Goal: Task Accomplishment & Management: Manage account settings

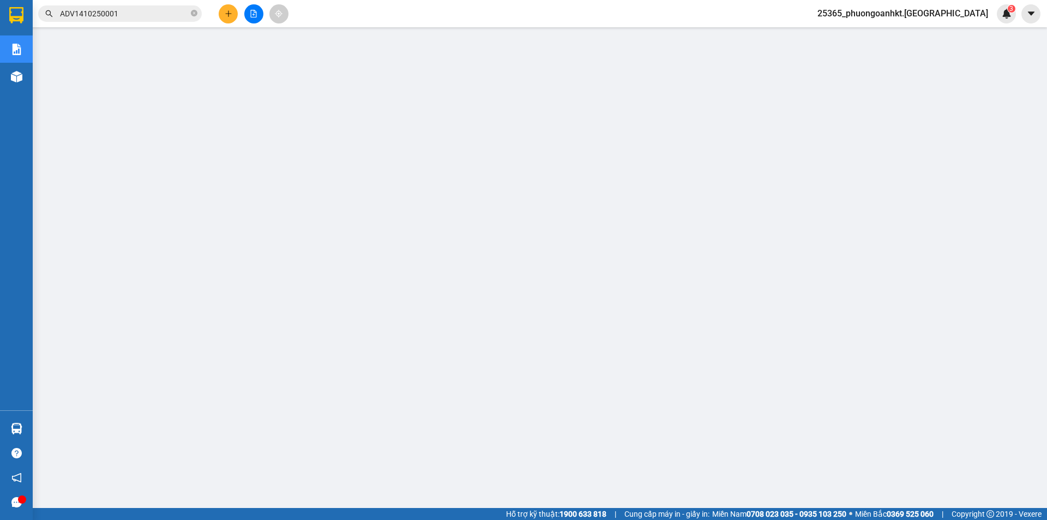
click at [129, 10] on input "ADV1410250001" at bounding box center [124, 14] width 129 height 12
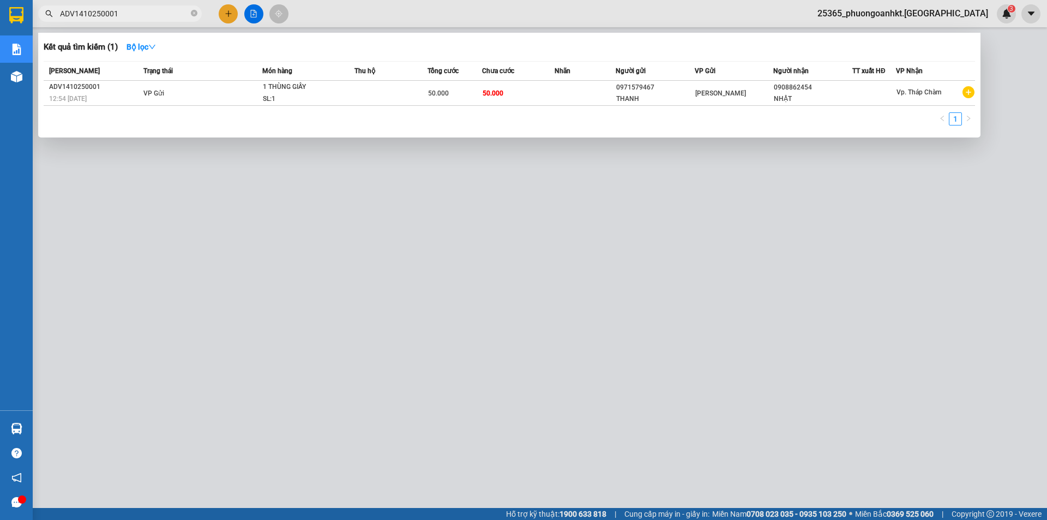
click at [126, 10] on input "ADV1410250001" at bounding box center [124, 14] width 129 height 12
paste input "01"
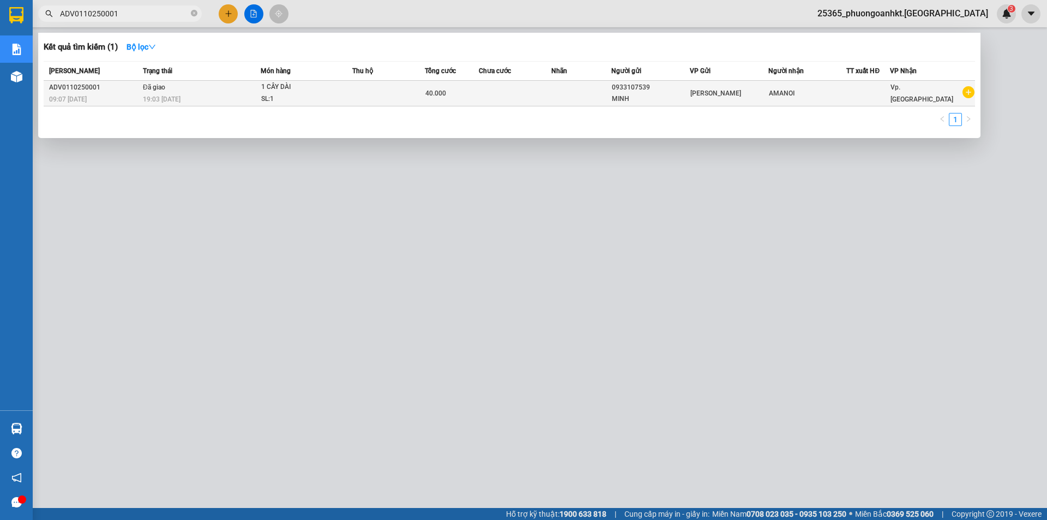
type input "ADV0110250001"
click at [219, 95] on div "19:03 - 06/10" at bounding box center [201, 99] width 117 height 12
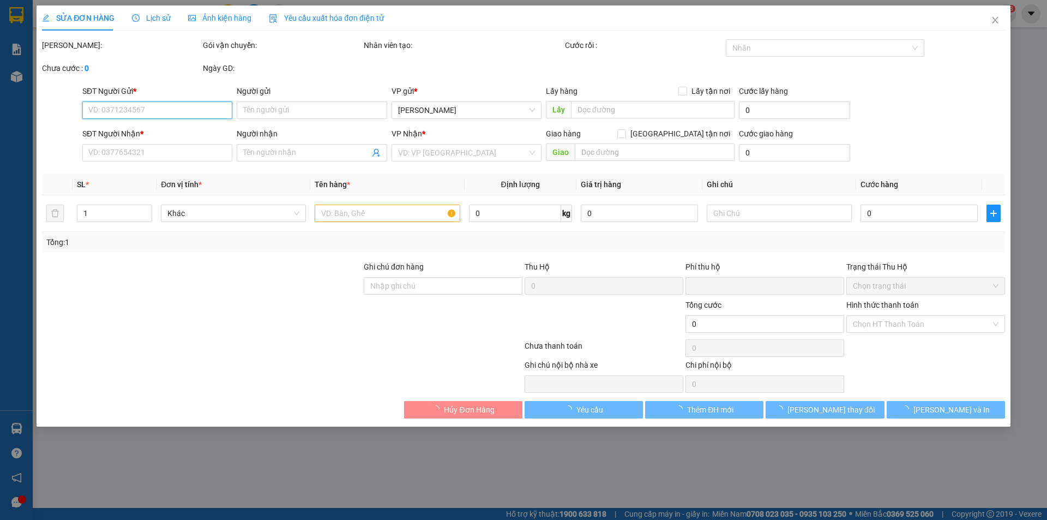
type input "0933107539"
type input "MINH"
type input "AMANOI"
type input "0"
type input "40.000"
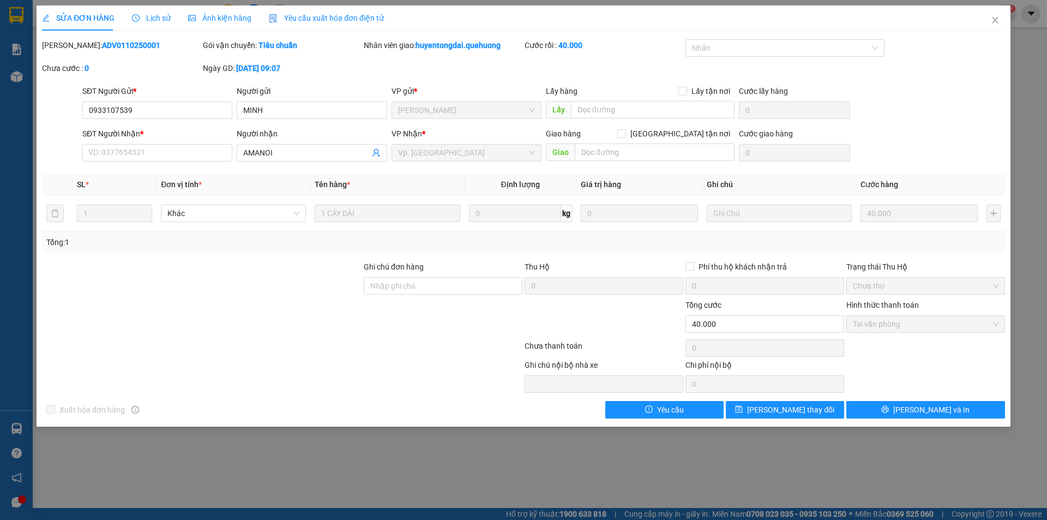
click at [155, 21] on span "Lịch sử" at bounding box center [151, 18] width 39 height 9
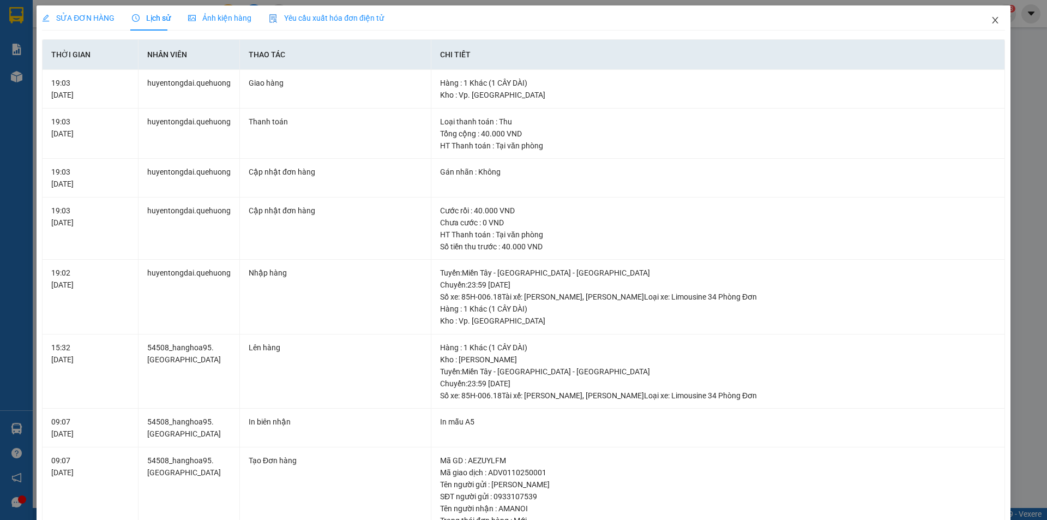
click at [993, 21] on span "Close" at bounding box center [995, 20] width 31 height 31
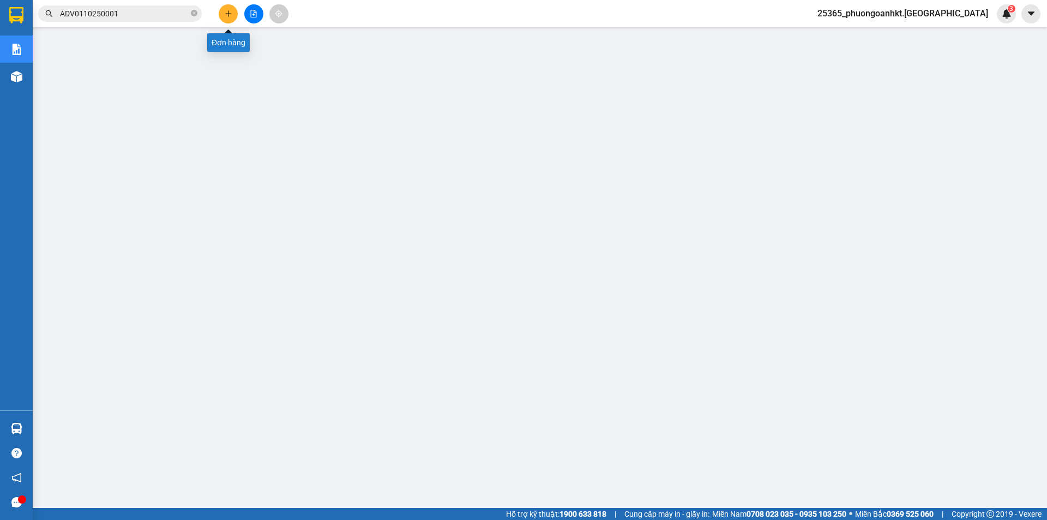
click at [225, 15] on icon "plus" at bounding box center [229, 14] width 8 height 8
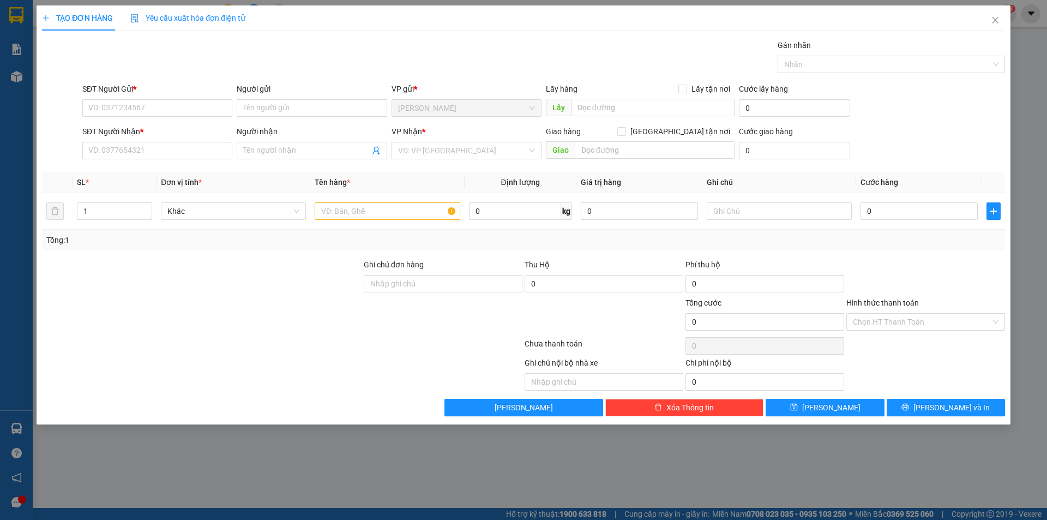
click at [961, 453] on div "TẠO ĐƠN HÀNG Yêu cầu xuất hóa đơn điện tử Transit Pickup Surcharge Ids Transit …" at bounding box center [523, 260] width 1047 height 520
click at [998, 22] on icon "close" at bounding box center [995, 20] width 9 height 9
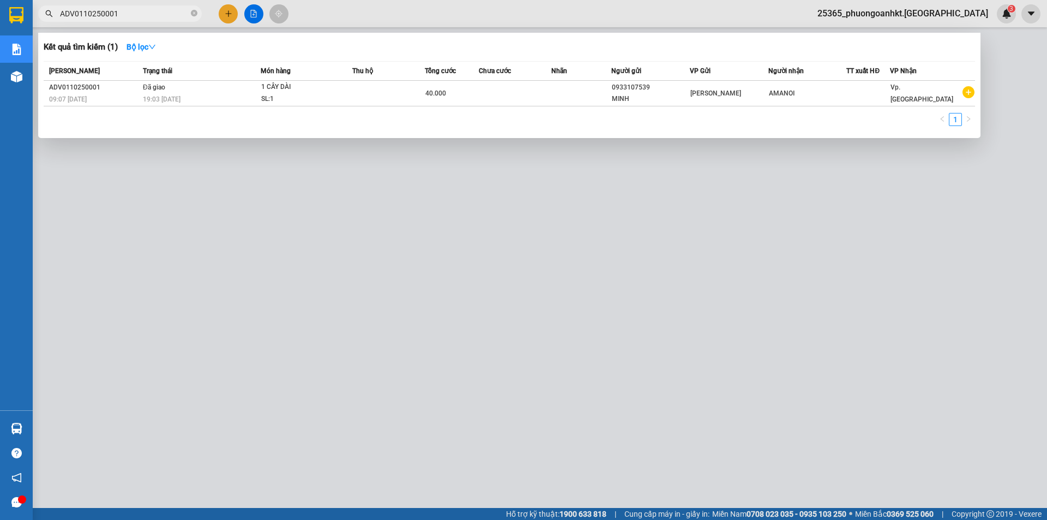
drag, startPoint x: 131, startPoint y: 15, endPoint x: 57, endPoint y: 37, distance: 77.2
click at [57, 23] on div "Kết quả tìm kiếm ( 1 ) Bộ lọc Mã ĐH Trạng thái Món hàng Thu hộ Tổng cước Chưa c…" at bounding box center [106, 13] width 213 height 19
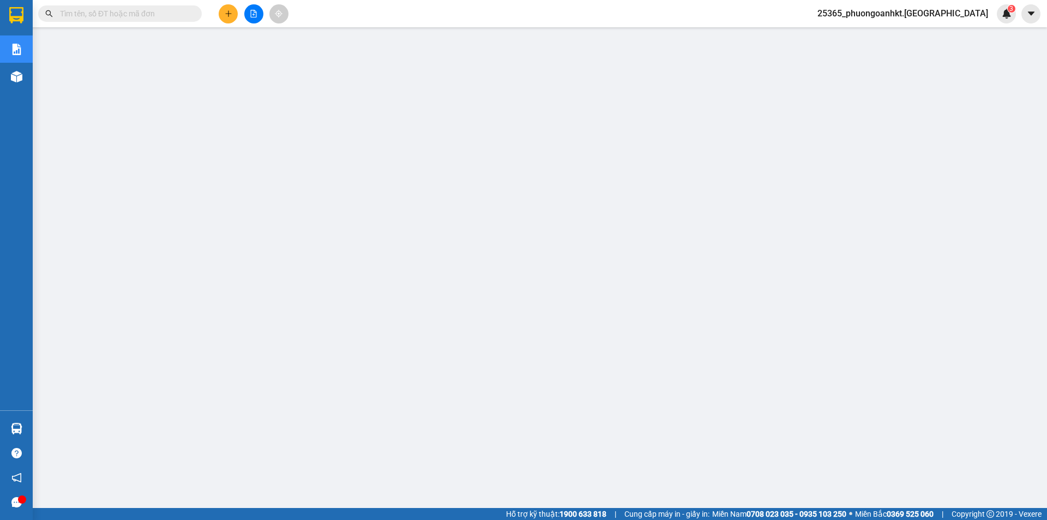
click at [225, 17] on icon "plus" at bounding box center [229, 14] width 8 height 8
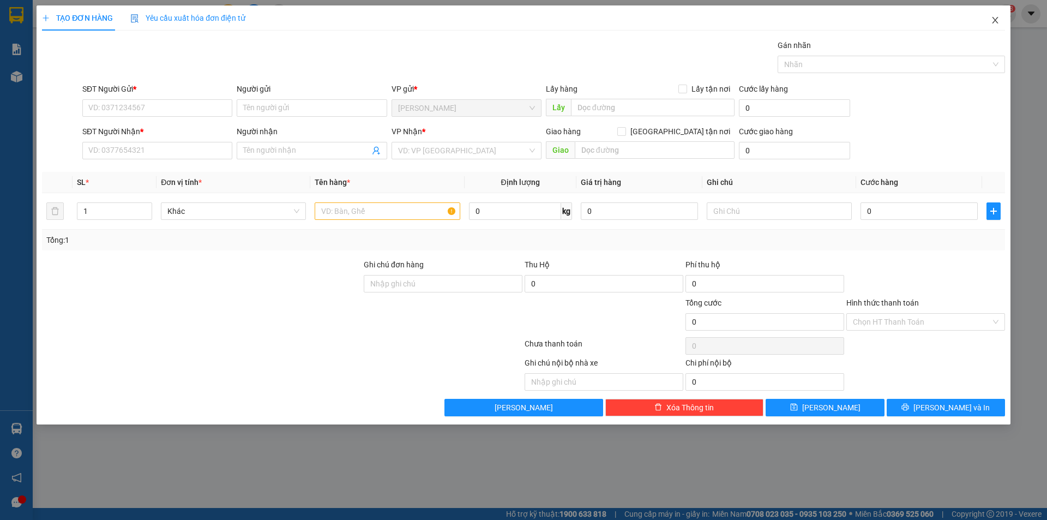
click at [993, 19] on icon "close" at bounding box center [995, 20] width 9 height 9
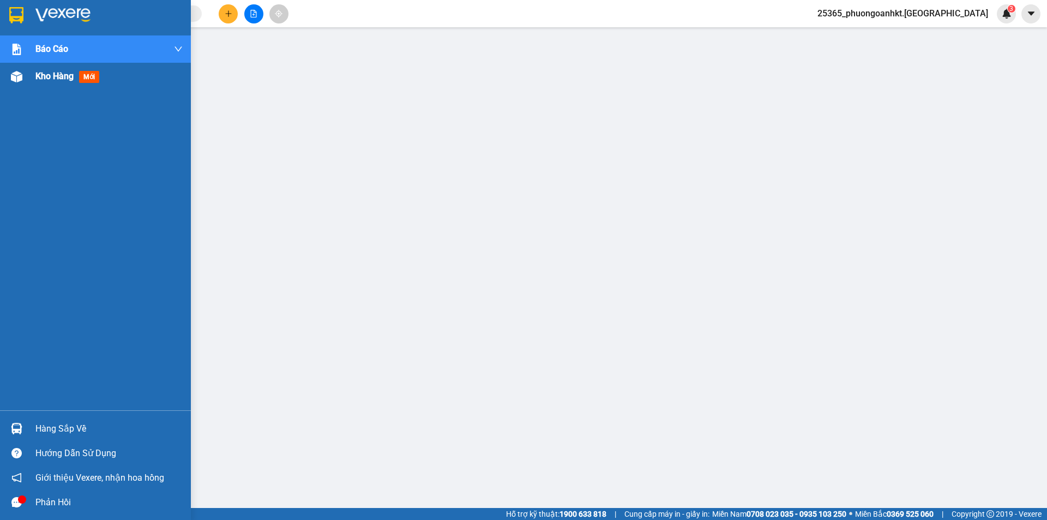
click at [31, 76] on div "Kho hàng mới" at bounding box center [95, 76] width 191 height 27
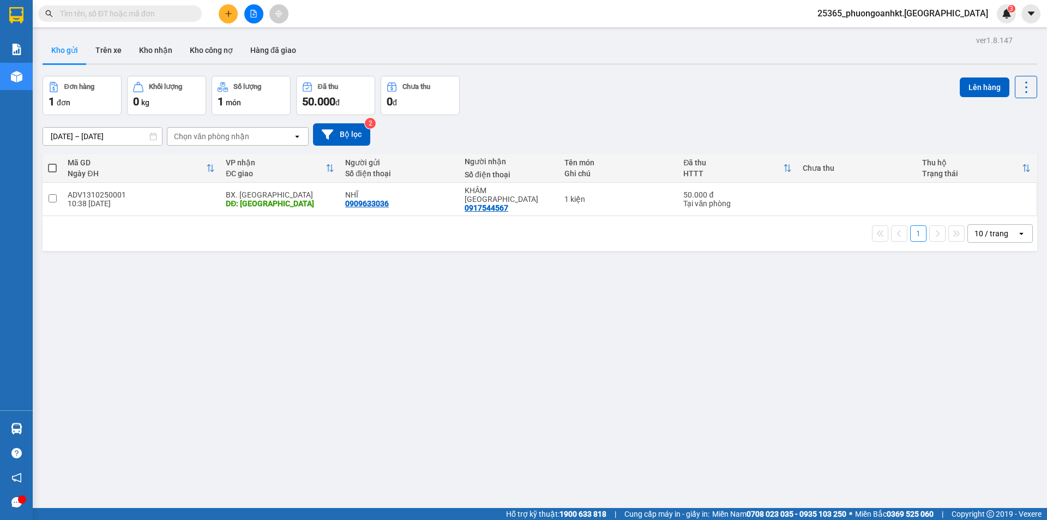
click at [458, 370] on div "ver 1.8.147 Kho gửi Trên xe Kho nhận Kho công nợ Hàng đã giao Đơn hàng 1 đơn Kh…" at bounding box center [540, 293] width 1004 height 520
click at [228, 11] on icon "plus" at bounding box center [229, 14] width 8 height 8
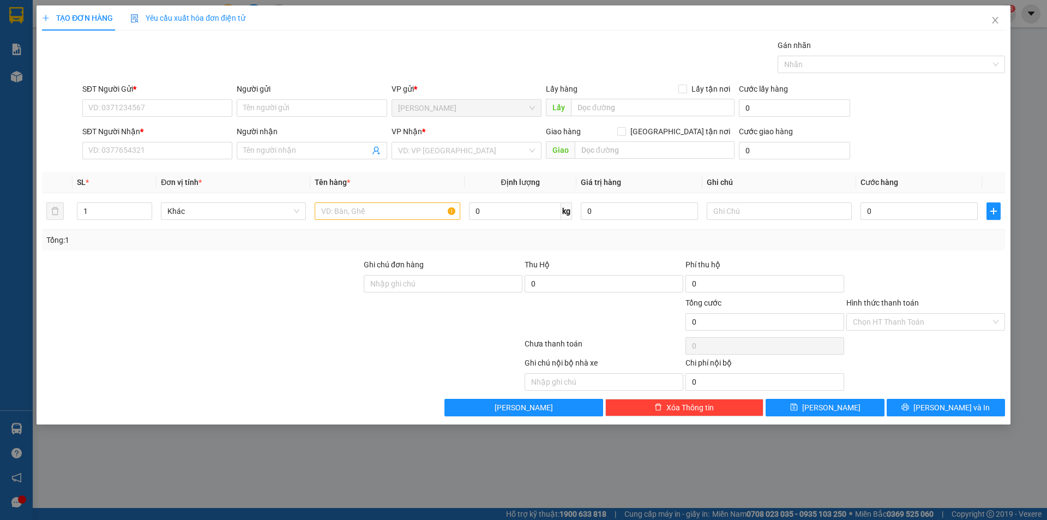
click at [75, 19] on span "TẠO ĐƠN HÀNG" at bounding box center [77, 18] width 71 height 9
click at [46, 18] on icon "plus" at bounding box center [46, 17] width 6 height 1
click at [994, 20] on icon "close" at bounding box center [995, 20] width 9 height 9
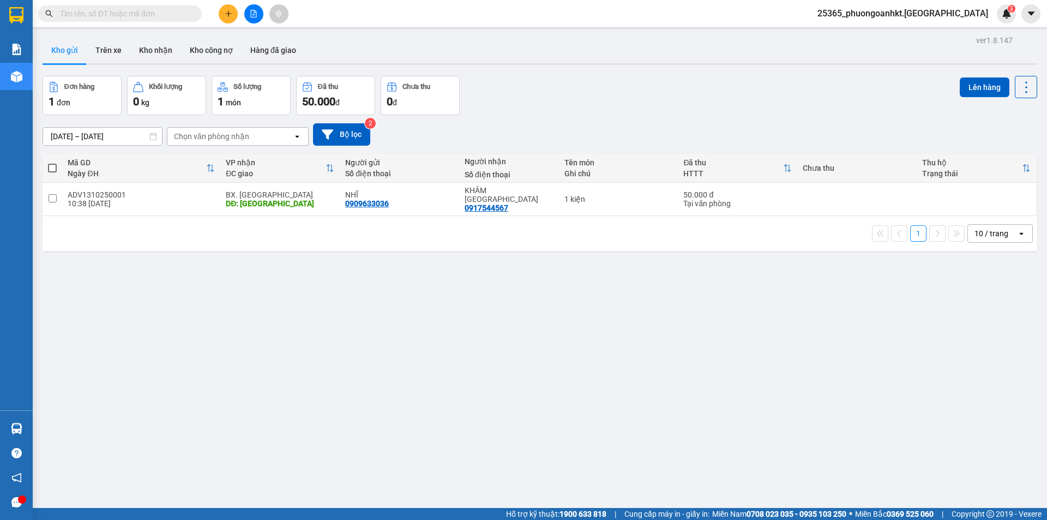
drag, startPoint x: 248, startPoint y: 323, endPoint x: 124, endPoint y: 319, distance: 124.4
click at [124, 319] on div "ver 1.8.147 Kho gửi Trên xe Kho nhận Kho công nợ Hàng đã giao Đơn hàng 1 đơn Kh…" at bounding box center [540, 293] width 1004 height 520
click at [972, 16] on span "25365_phuongoanhkt.quehuong" at bounding box center [903, 14] width 188 height 14
click at [897, 35] on span "Đăng xuất" at bounding box center [929, 34] width 123 height 12
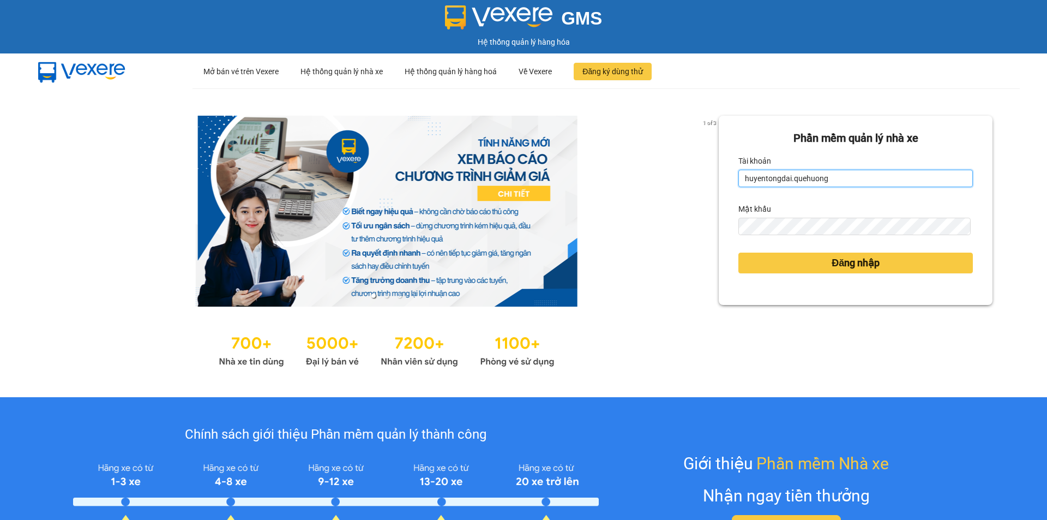
click at [913, 173] on input "huyentongdai.quehuong" at bounding box center [855, 178] width 235 height 17
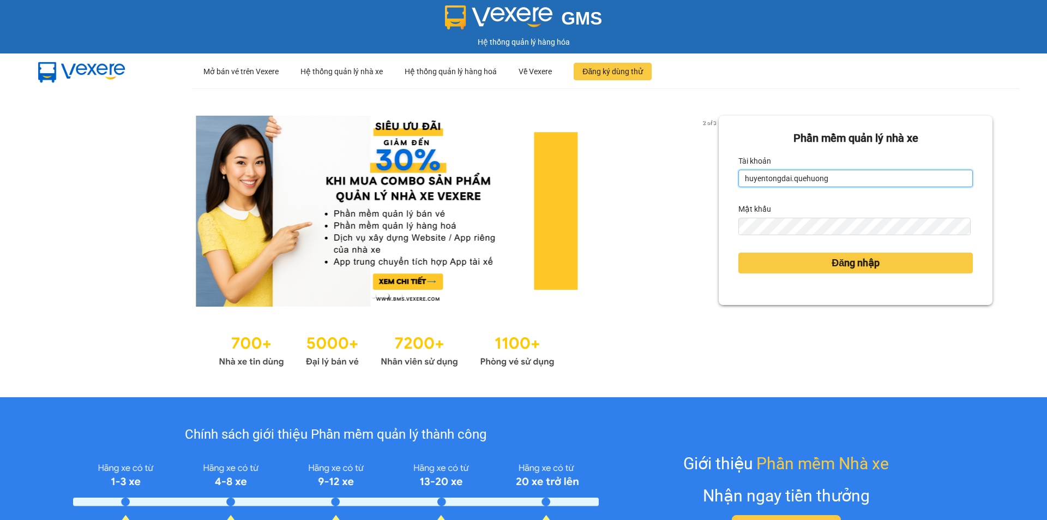
type input "phuongoanhkt.[GEOGRAPHIC_DATA]"
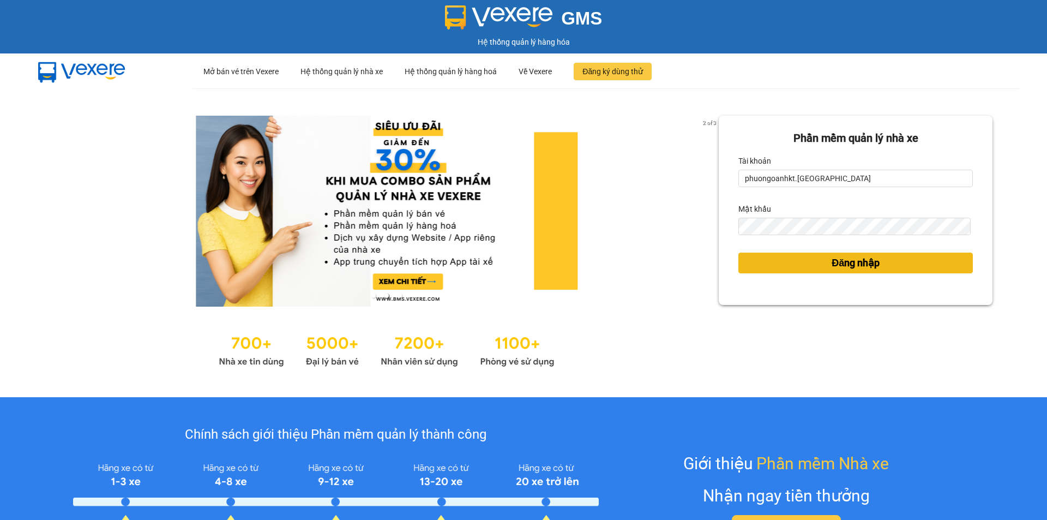
click at [851, 266] on span "Đăng nhập" at bounding box center [856, 262] width 48 height 15
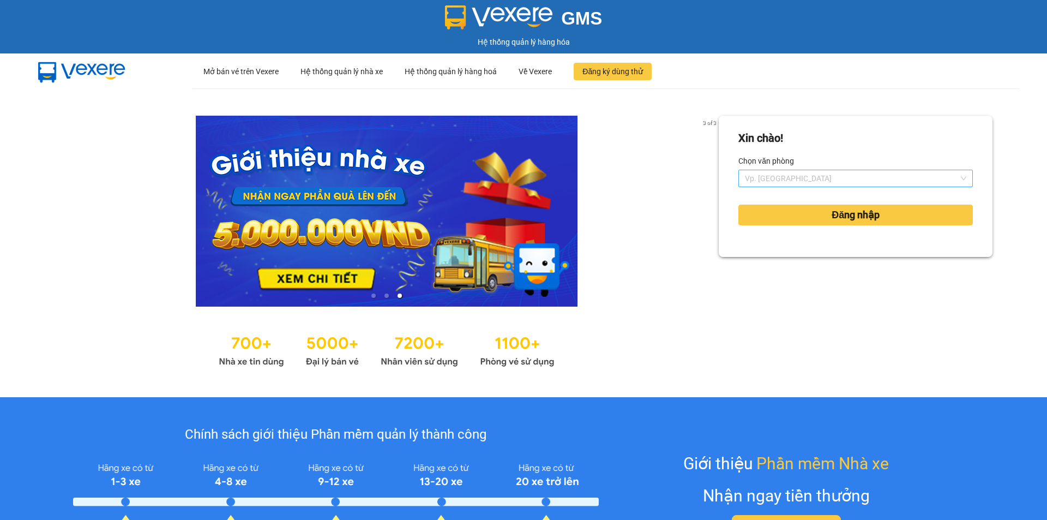
click at [955, 176] on span "Vp. [GEOGRAPHIC_DATA]" at bounding box center [855, 178] width 221 height 16
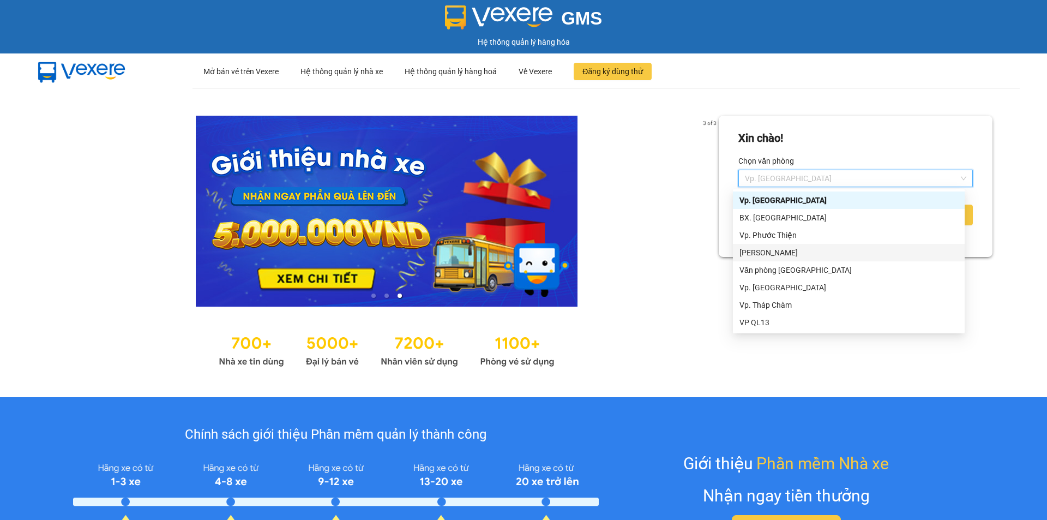
click at [790, 255] on div "[PERSON_NAME]" at bounding box center [849, 253] width 219 height 12
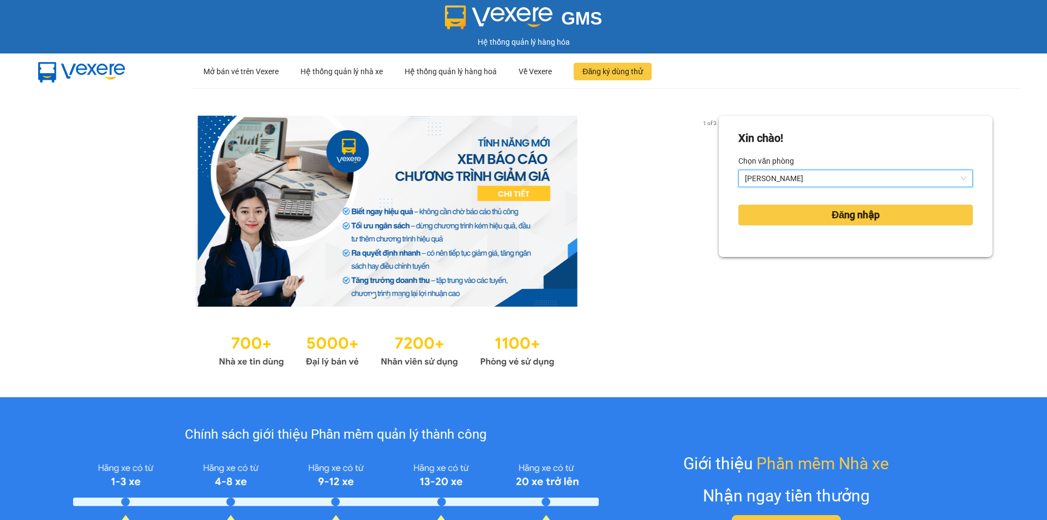
click at [956, 179] on span "[PERSON_NAME]" at bounding box center [855, 178] width 221 height 16
click at [652, 193] on link at bounding box center [387, 211] width 664 height 191
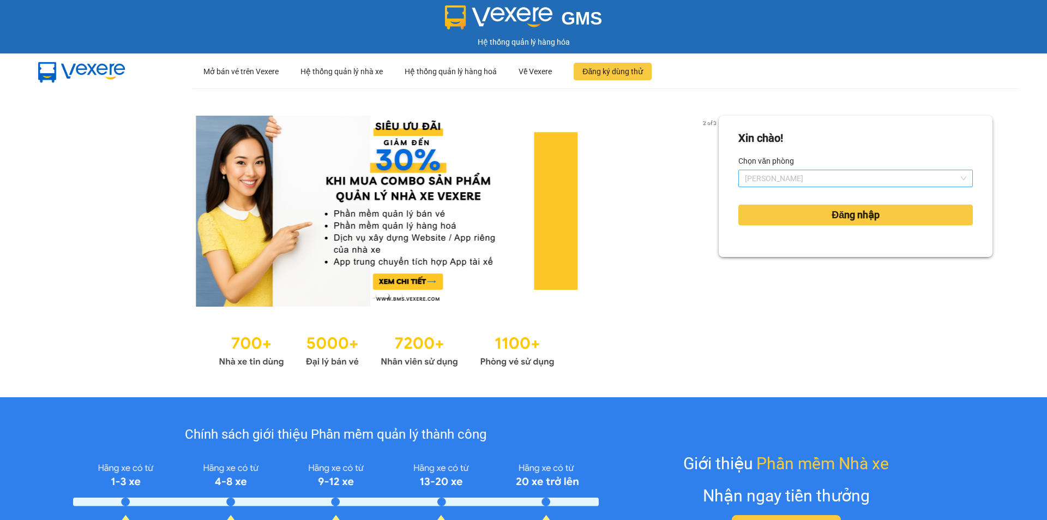
click at [952, 176] on span "[PERSON_NAME]" at bounding box center [855, 178] width 221 height 16
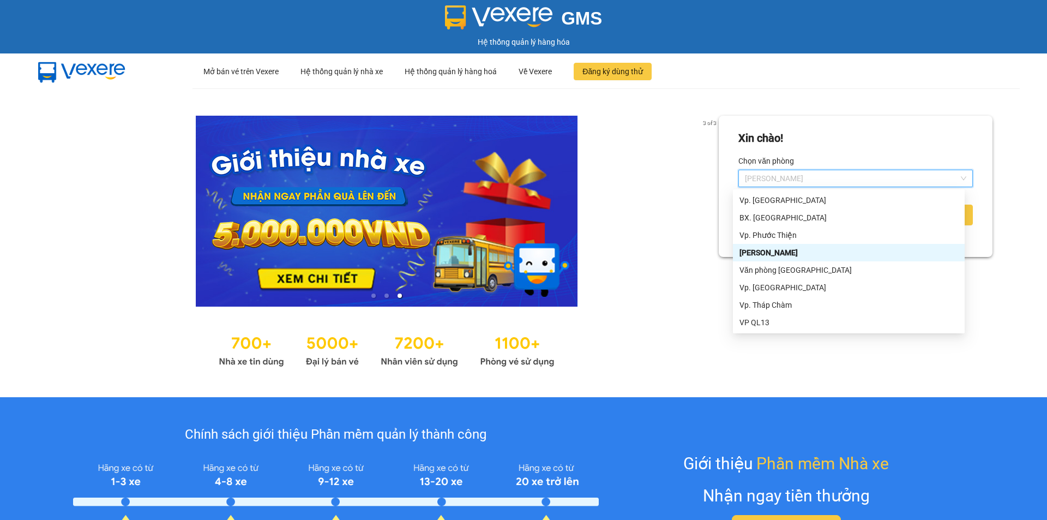
click at [662, 270] on link at bounding box center [387, 211] width 664 height 191
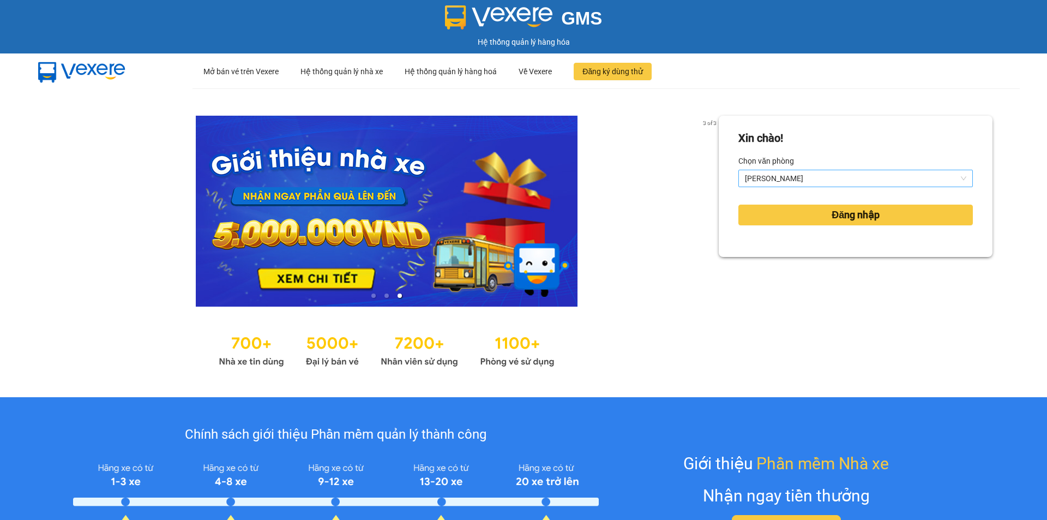
click at [957, 178] on span "[PERSON_NAME]" at bounding box center [855, 178] width 221 height 16
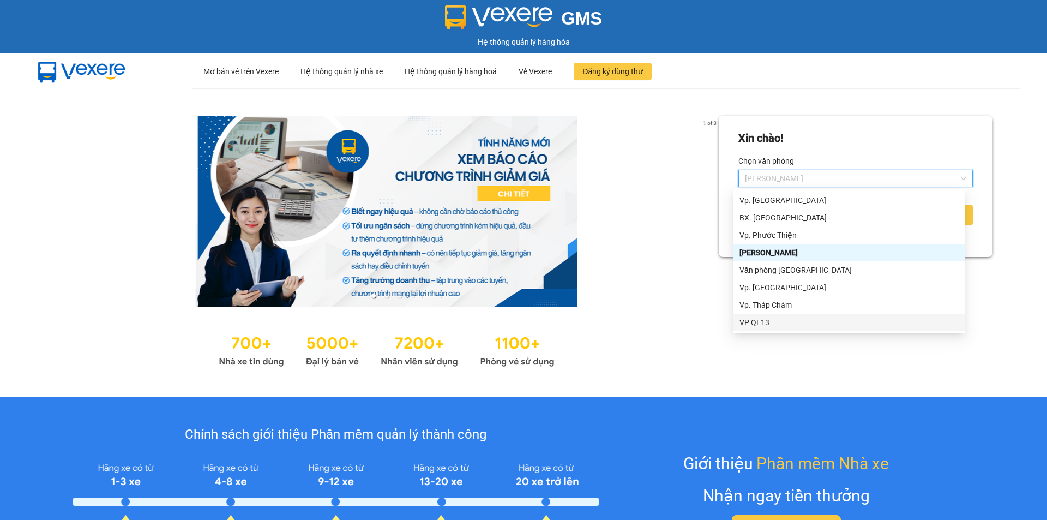
click at [828, 381] on div "1 of 3 Xin chào! Chọn văn phòng An [PERSON_NAME] nhập" at bounding box center [523, 242] width 1047 height 309
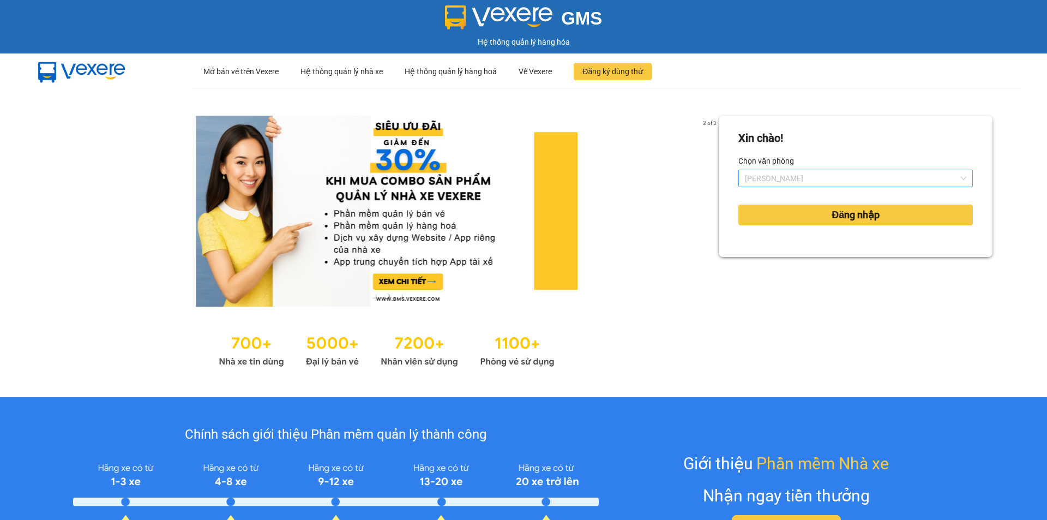
click at [954, 179] on span "[PERSON_NAME]" at bounding box center [855, 178] width 221 height 16
